Goal: Task Accomplishment & Management: Manage account settings

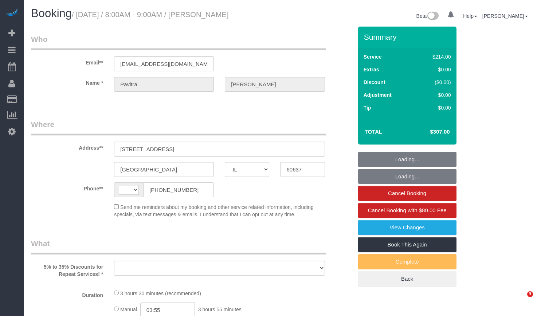
select select "IL"
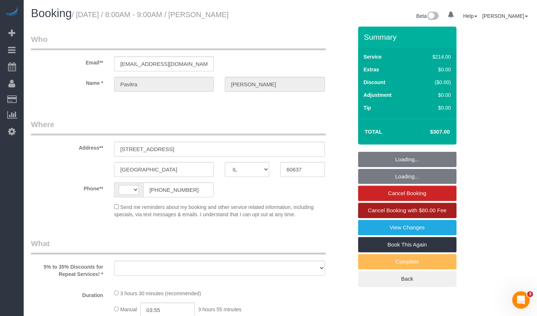
select select "string:[GEOGRAPHIC_DATA]"
select select "object:792"
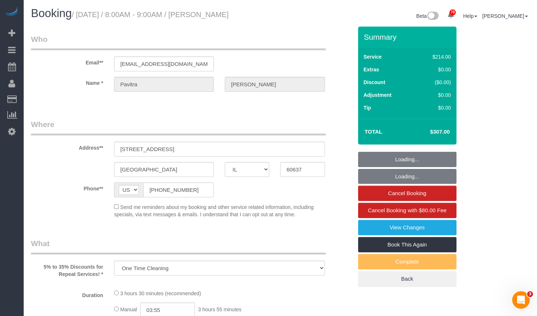
select select "512"
select select "2"
select select "5"
select select "number:1"
select select "number:67"
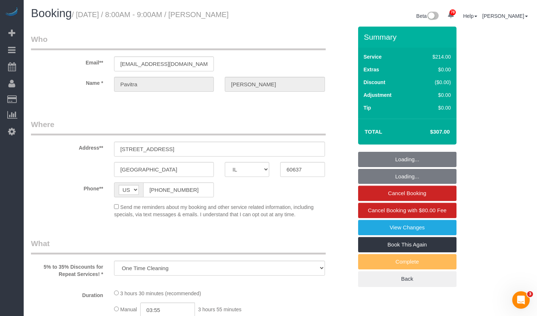
select select "number:139"
select select "number:106"
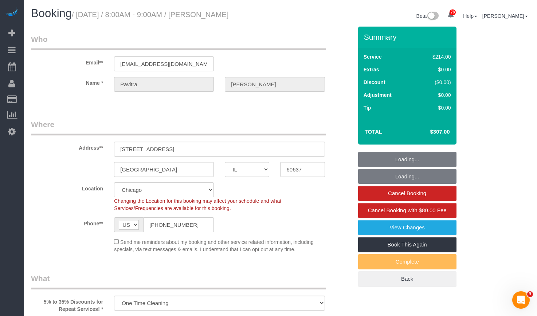
select select "object:1168"
select select "spot1"
select select "2"
select select "5"
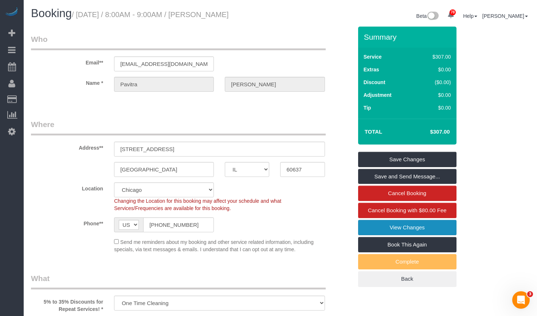
click at [431, 229] on link "View Changes" at bounding box center [407, 227] width 98 height 15
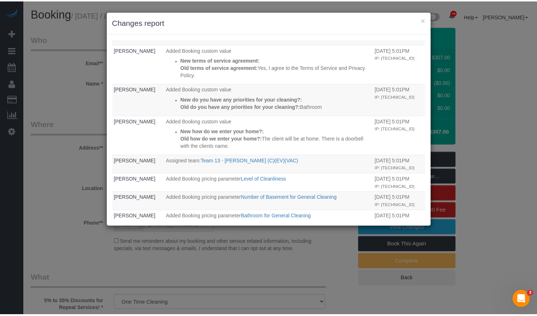
scroll to position [427, 0]
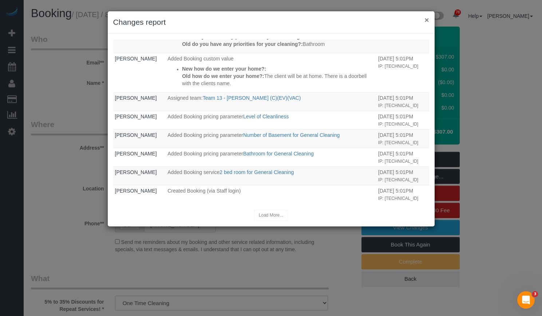
click at [427, 20] on button "×" at bounding box center [427, 20] width 4 height 8
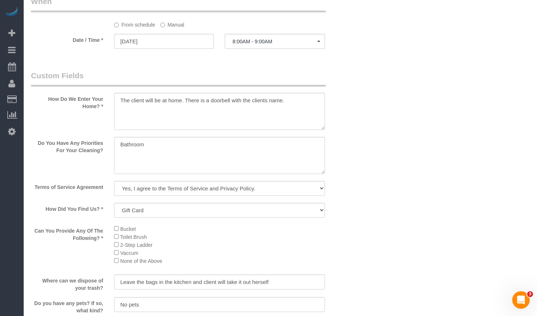
scroll to position [910, 0]
